Goal: Task Accomplishment & Management: Manage account settings

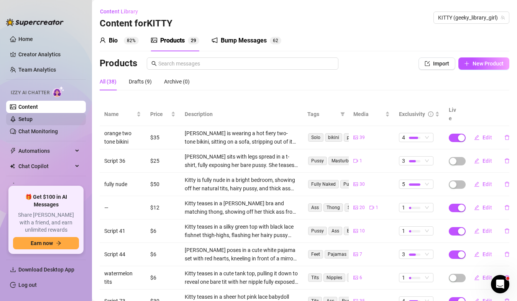
click at [33, 116] on link "Setup" at bounding box center [25, 119] width 14 height 6
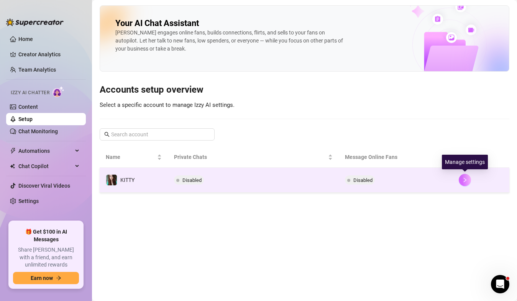
click at [463, 180] on icon "right" at bounding box center [465, 180] width 5 height 5
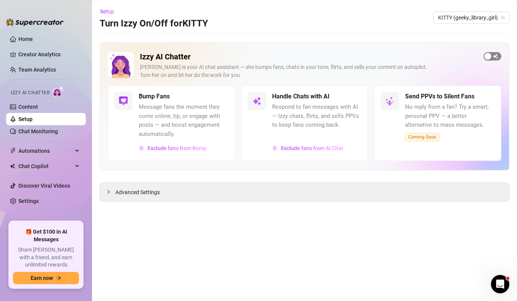
click at [494, 55] on span "button" at bounding box center [493, 56] width 18 height 8
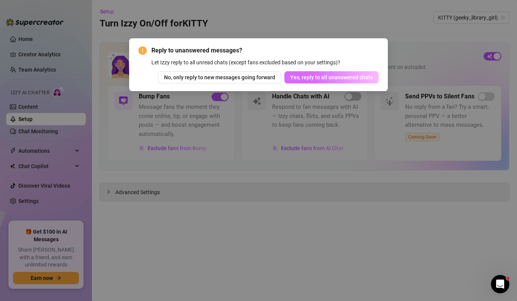
click at [309, 74] on button "Yes, reply to all unanswered chats" at bounding box center [332, 77] width 94 height 12
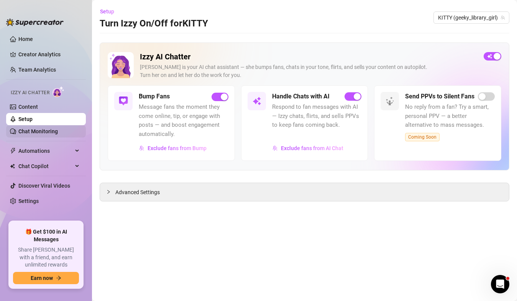
click at [33, 134] on link "Chat Monitoring" at bounding box center [38, 131] width 40 height 6
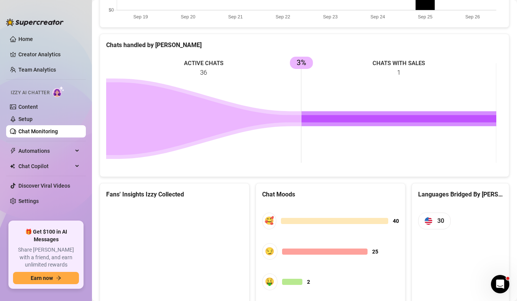
scroll to position [356, 0]
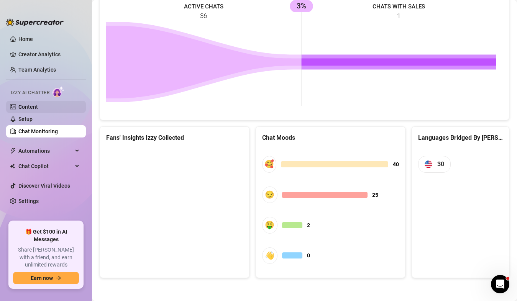
click at [38, 106] on link "Content" at bounding box center [28, 107] width 20 height 6
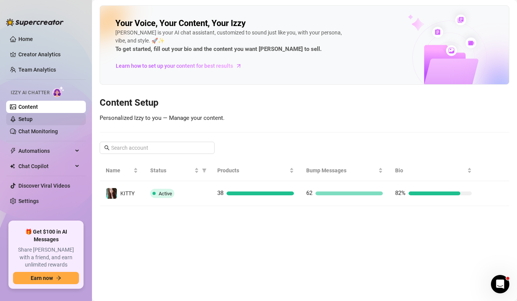
click at [33, 118] on link "Setup" at bounding box center [25, 119] width 14 height 6
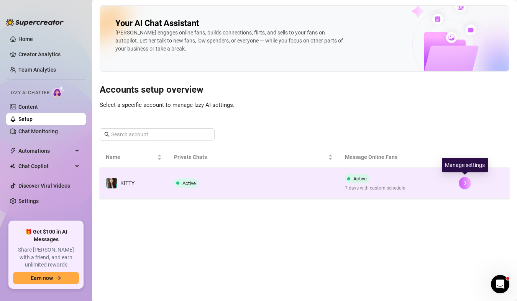
click at [467, 187] on button "button" at bounding box center [465, 183] width 12 height 12
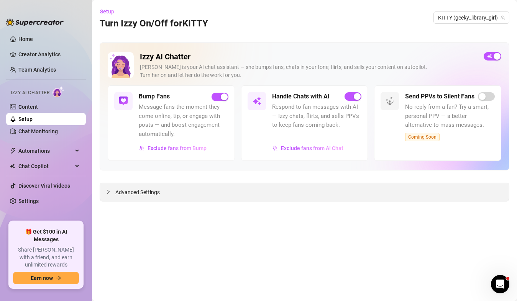
click at [156, 188] on span "Advanced Settings" at bounding box center [137, 192] width 44 height 8
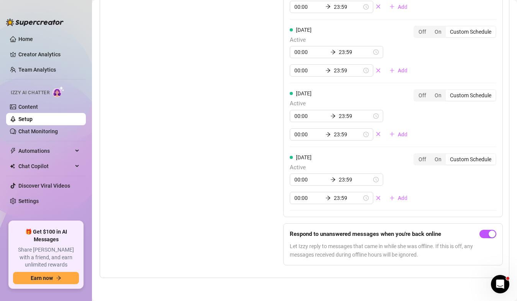
scroll to position [961, 0]
